Goal: Information Seeking & Learning: Learn about a topic

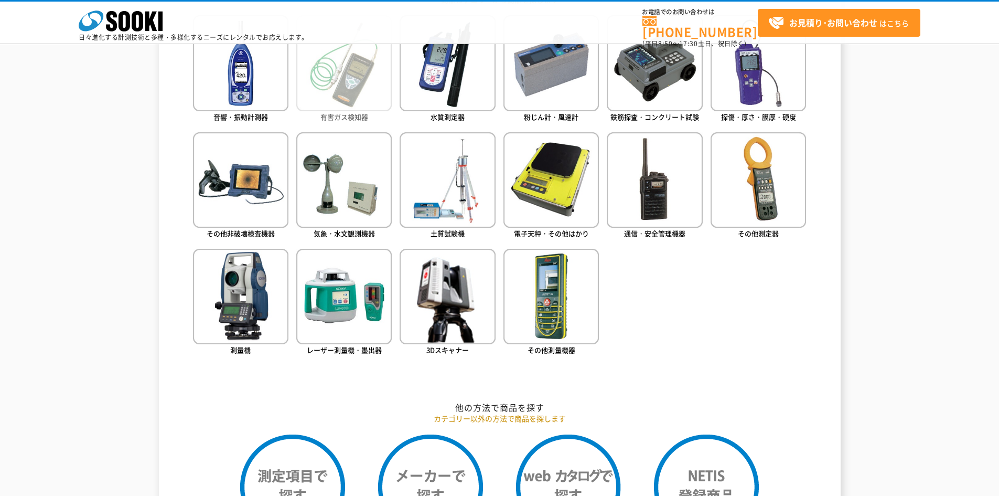
scroll to position [472, 0]
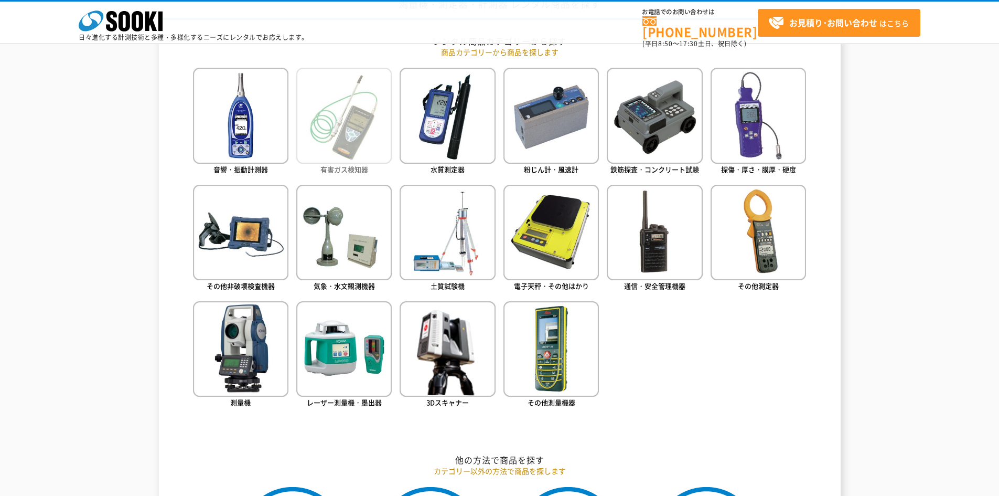
click at [325, 129] on img at bounding box center [343, 115] width 95 height 95
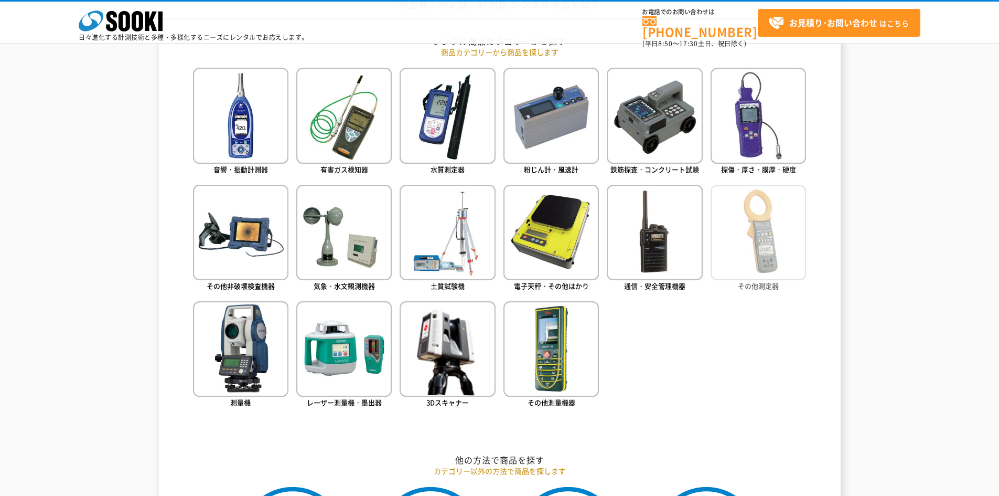
click at [791, 279] on img at bounding box center [757, 232] width 95 height 95
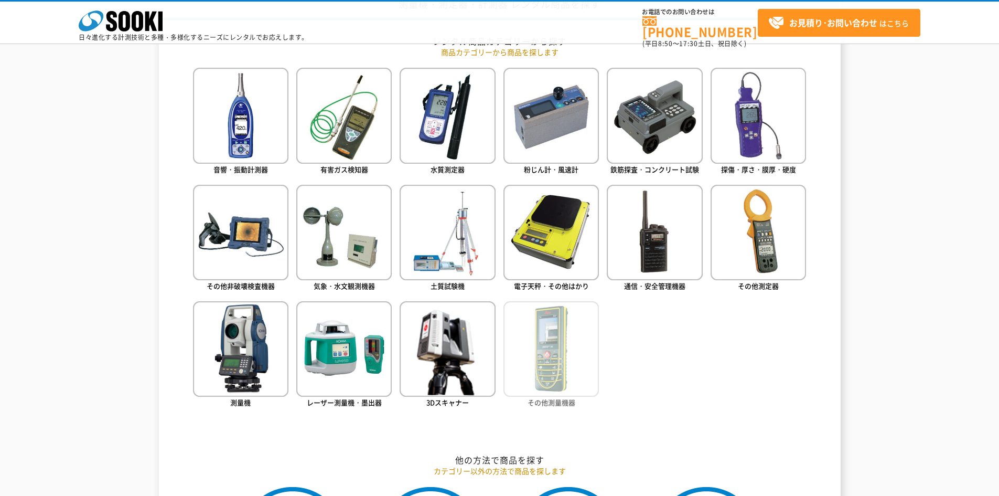
click at [589, 385] on img at bounding box center [550, 348] width 95 height 95
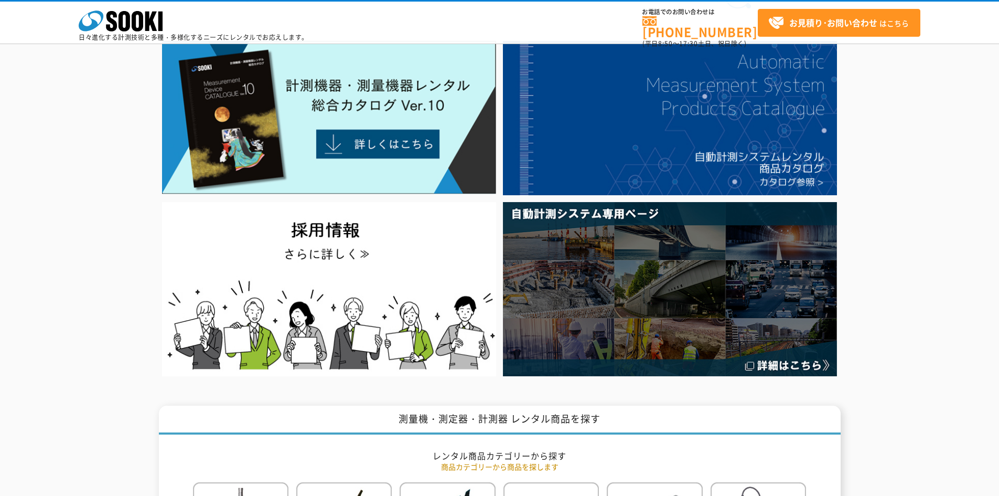
scroll to position [0, 0]
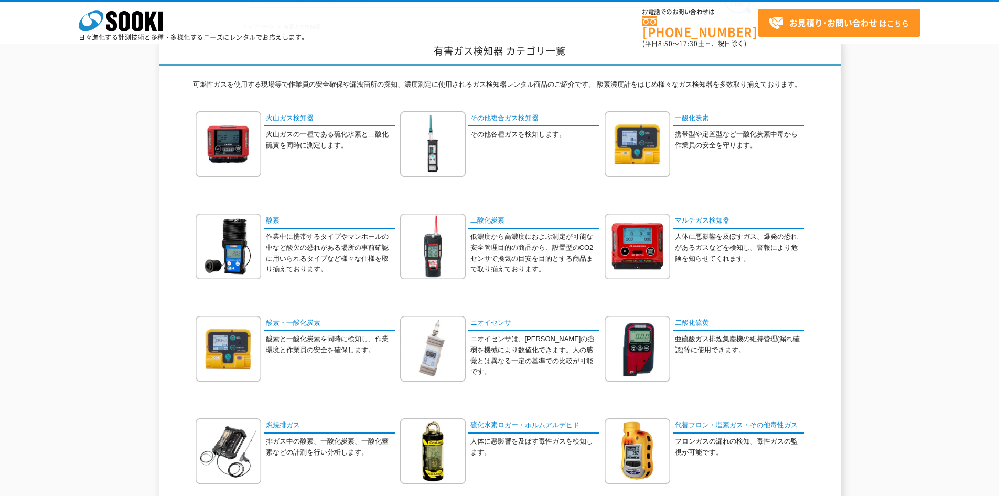
scroll to position [52, 0]
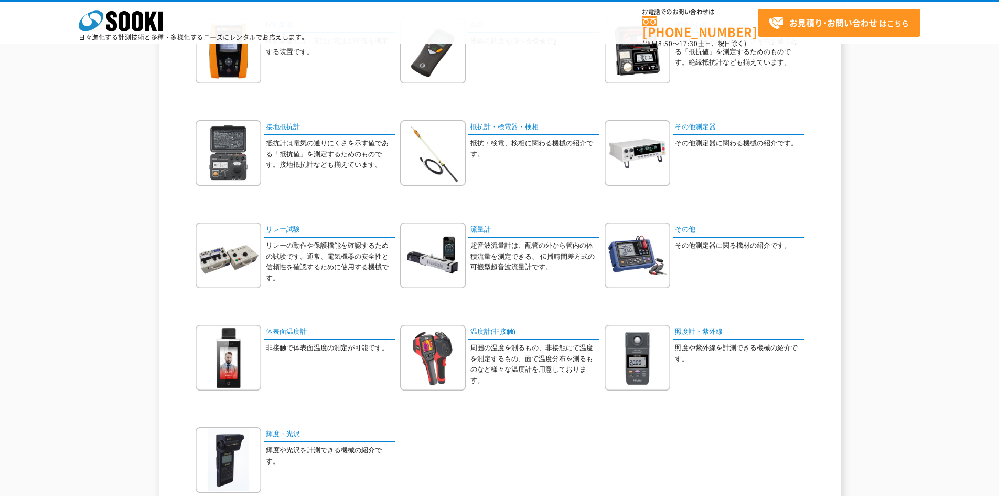
scroll to position [367, 0]
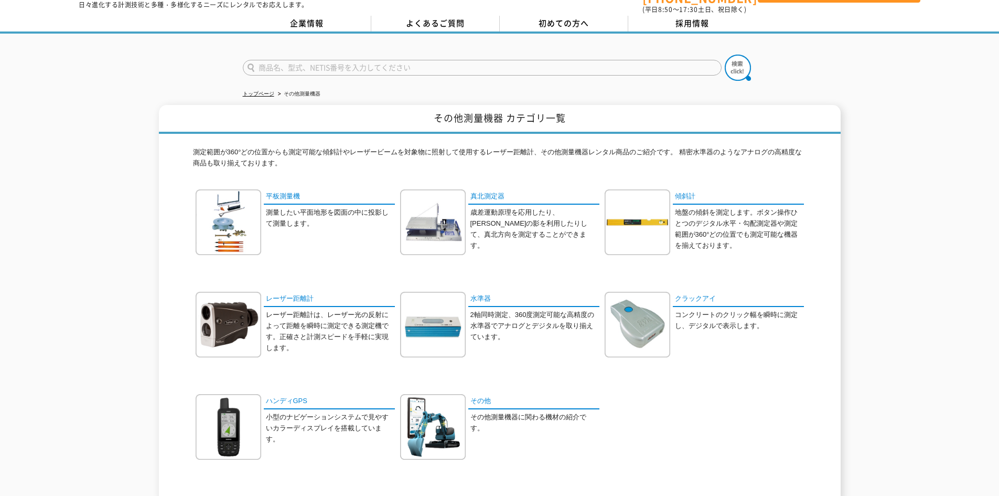
scroll to position [52, 0]
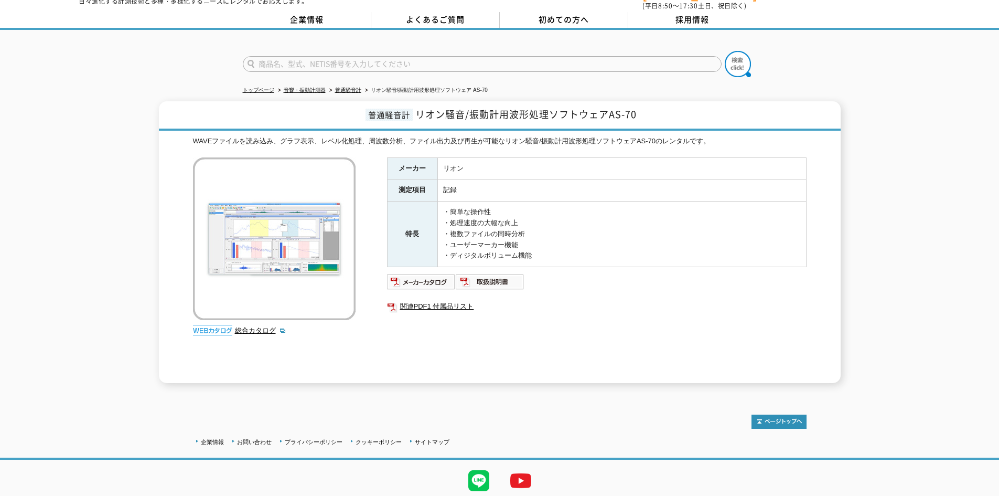
scroll to position [68, 0]
